Goal: Contribute content

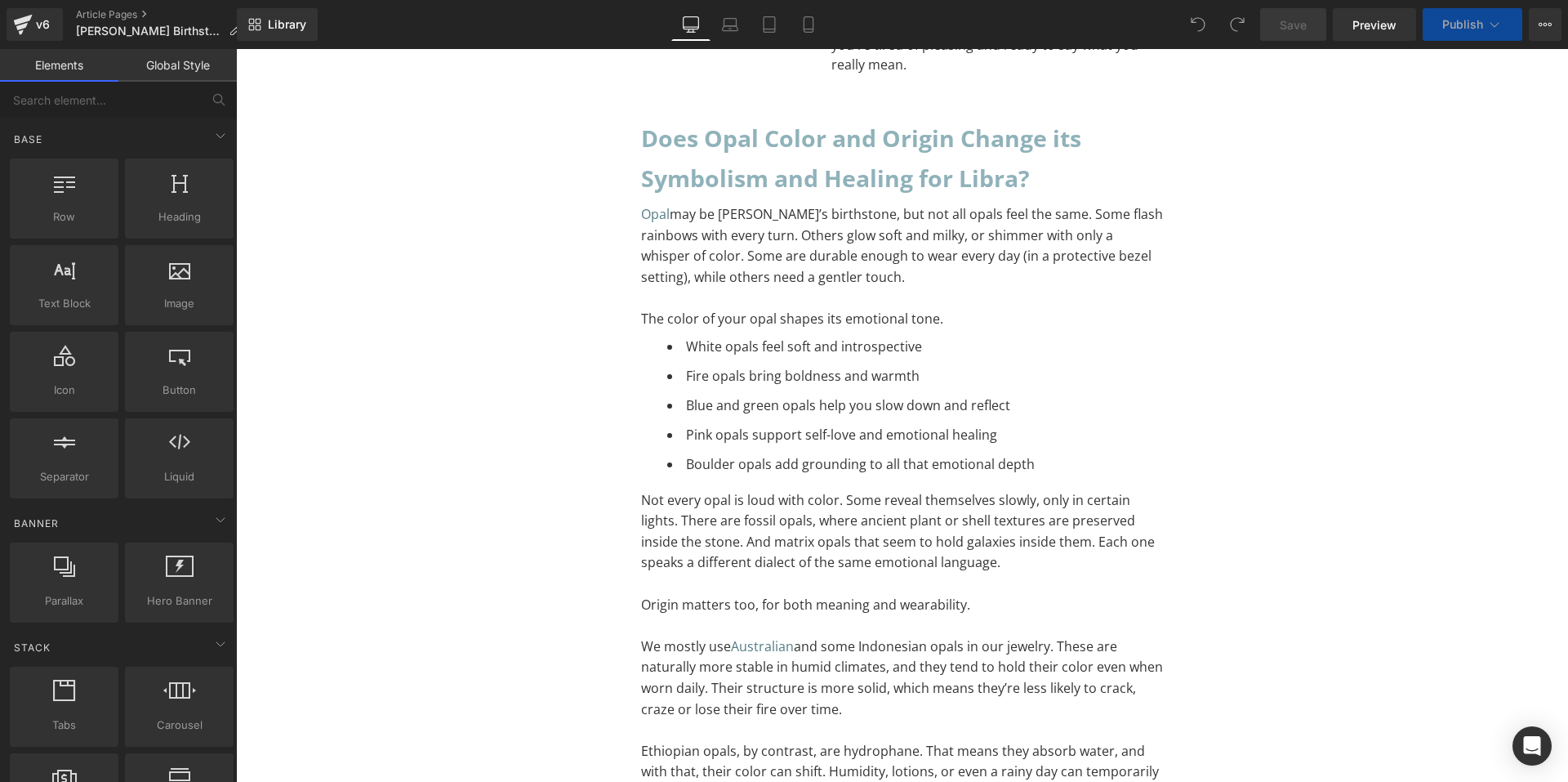
scroll to position [8224, 0]
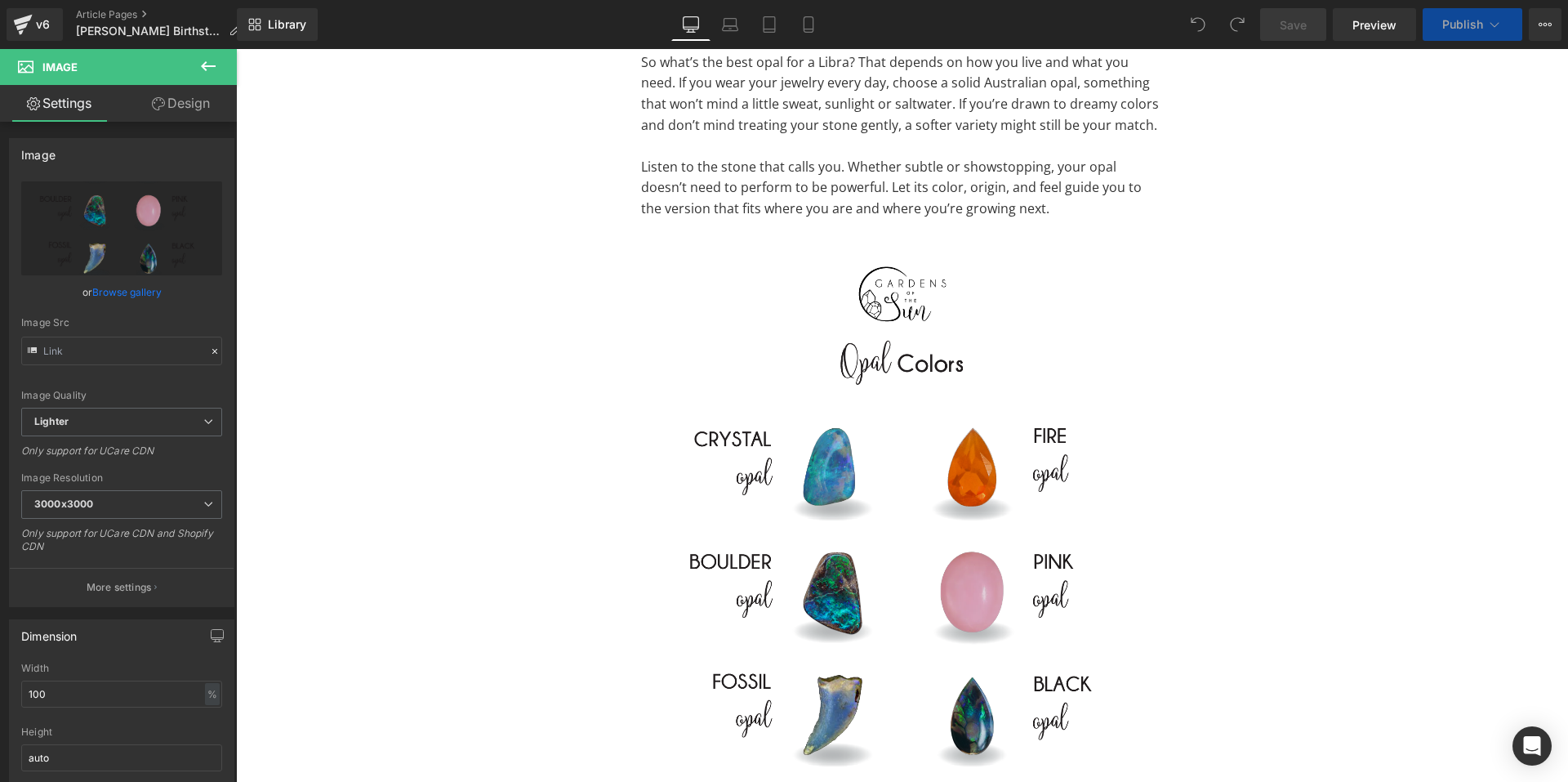
scroll to position [10260, 0]
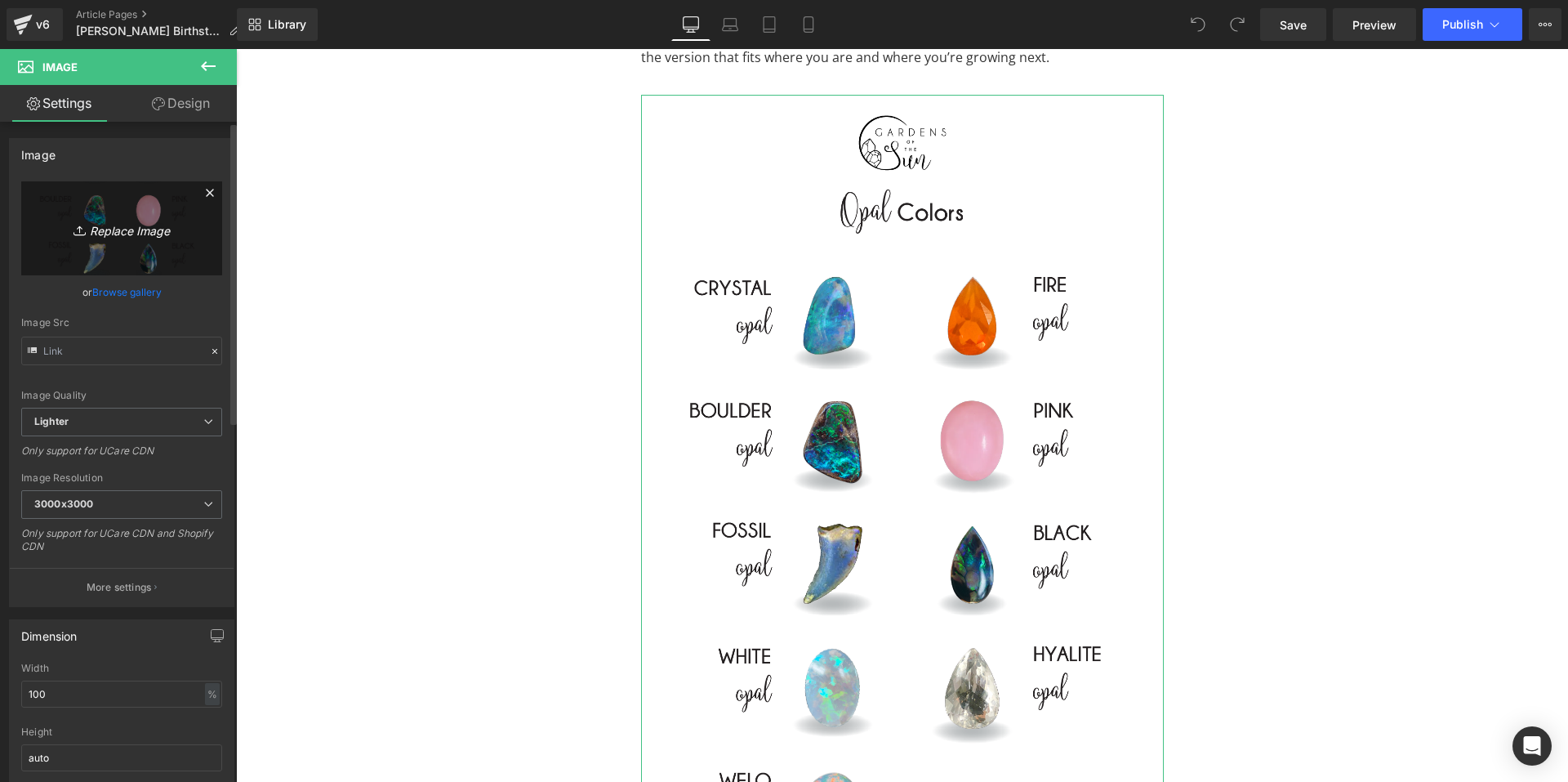
click at [89, 224] on icon "Replace Image" at bounding box center [121, 229] width 130 height 20
type input "C:\fakepath\Libra Zodiac Infographic-03.png"
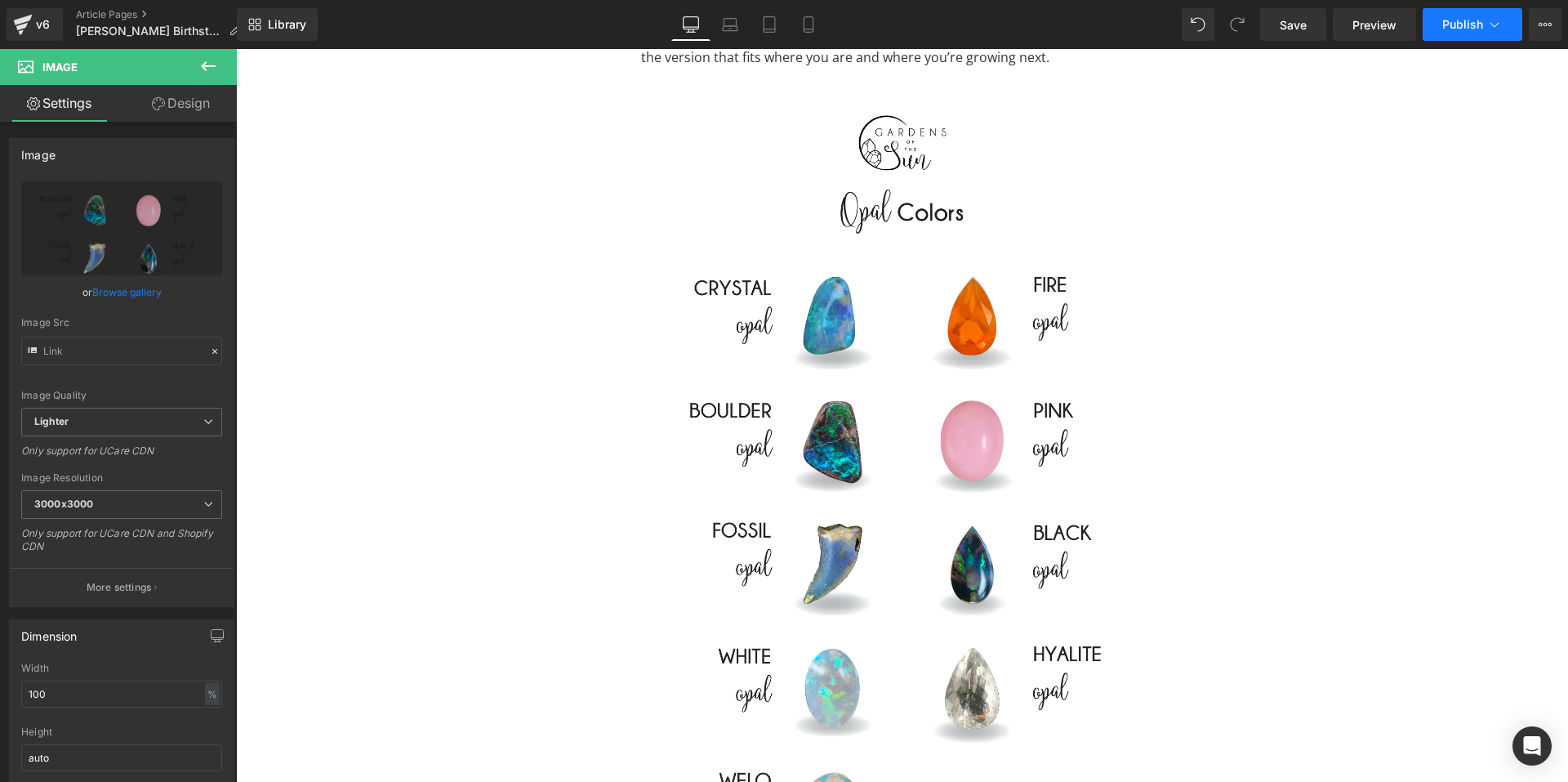
click at [1451, 20] on span "Publish" at bounding box center [1463, 24] width 41 height 13
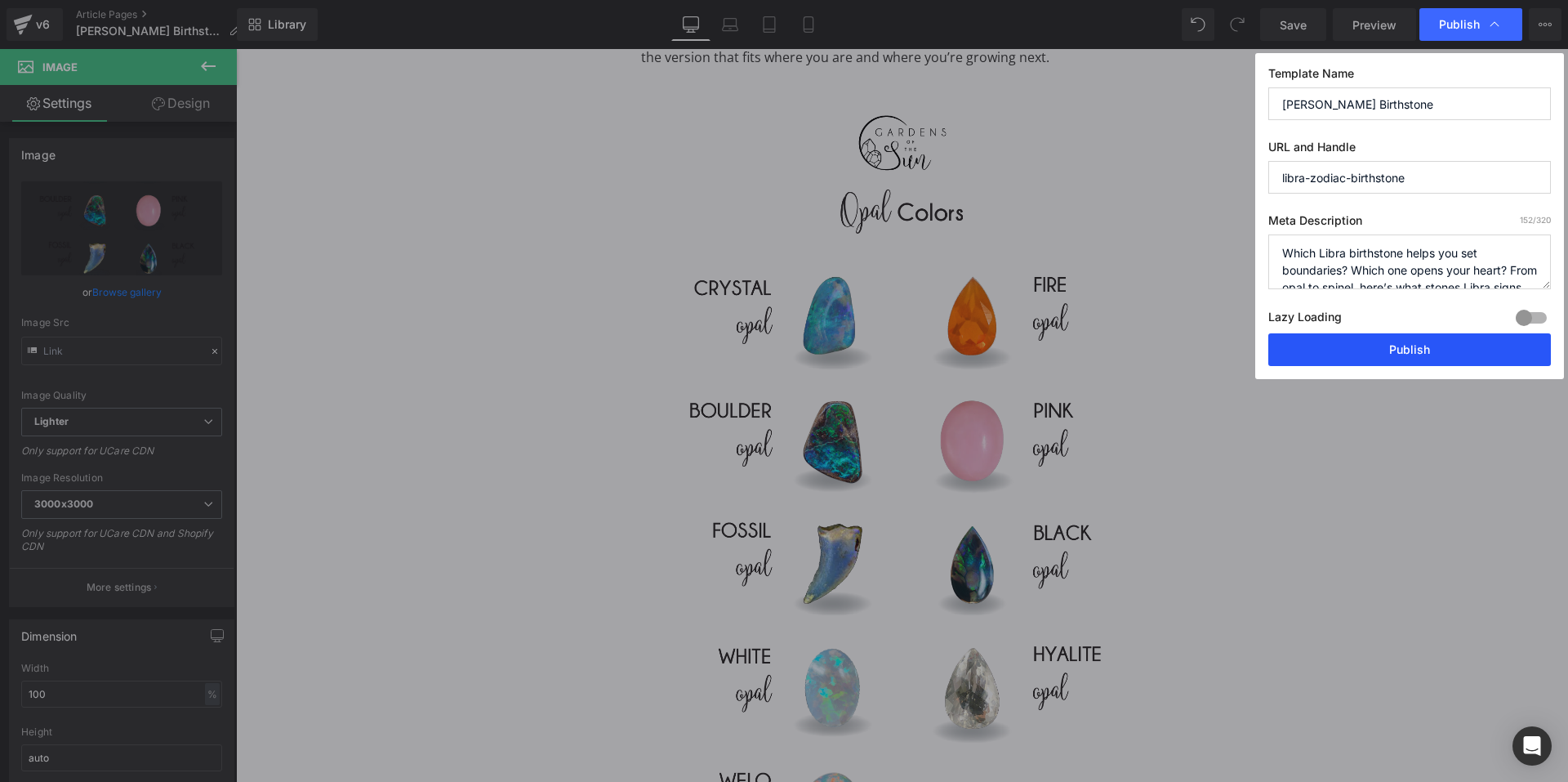
click at [1404, 357] on button "Publish" at bounding box center [1409, 350] width 282 height 32
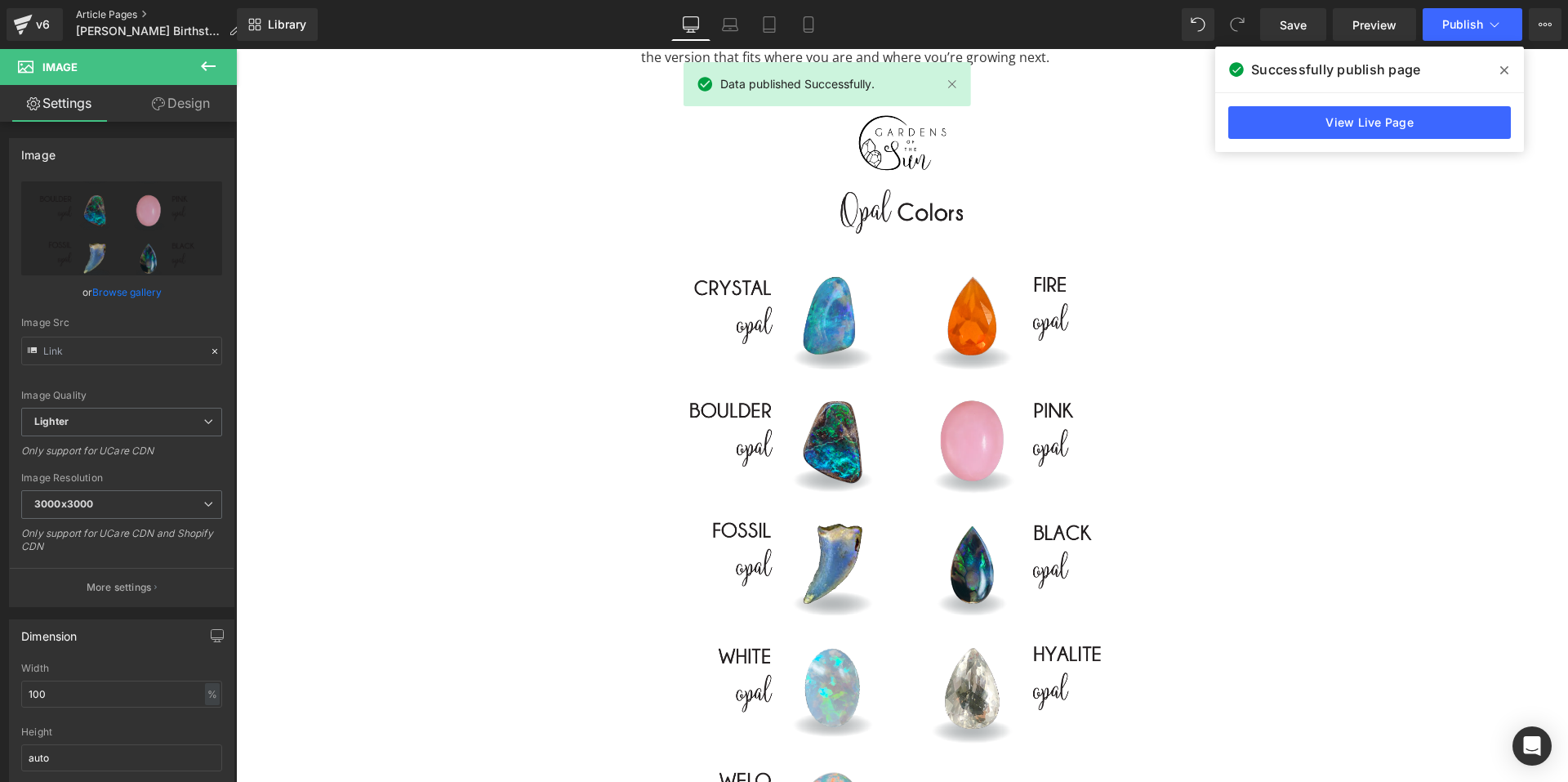
click at [125, 10] on link "Article Pages" at bounding box center [165, 14] width 177 height 13
